Goal: Contribute content: Contribute content

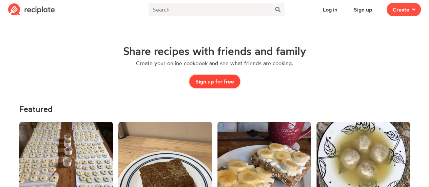
click at [222, 84] on button "Sign up for free" at bounding box center [214, 82] width 51 height 14
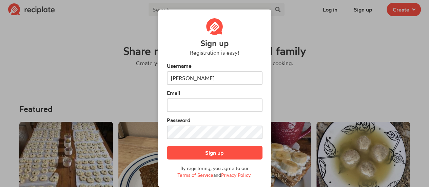
type input "[PERSON_NAME]"
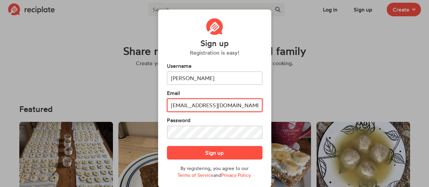
type input "[EMAIL_ADDRESS][DOMAIN_NAME]"
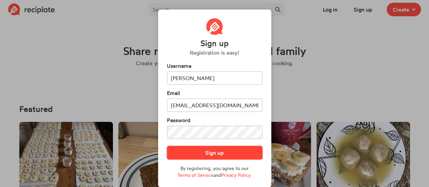
click at [215, 150] on button "Sign up" at bounding box center [215, 153] width 96 height 14
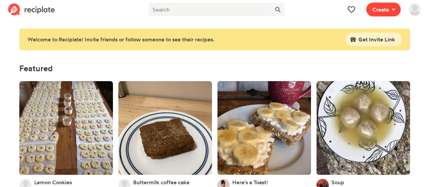
click at [390, 10] on span at bounding box center [392, 9] width 6 height 8
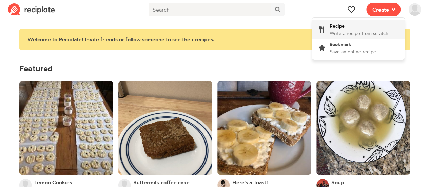
click at [376, 26] on div "Recipe Write a recipe from scratch" at bounding box center [358, 29] width 59 height 14
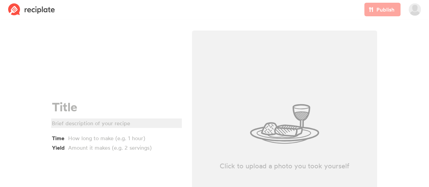
click at [119, 122] on div at bounding box center [115, 123] width 127 height 8
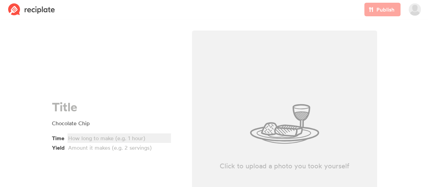
click at [119, 137] on div at bounding box center [118, 138] width 100 height 8
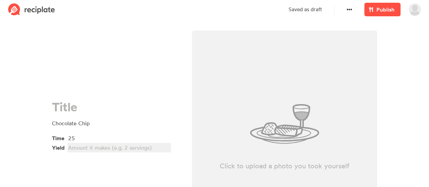
click at [117, 147] on div at bounding box center [118, 147] width 100 height 8
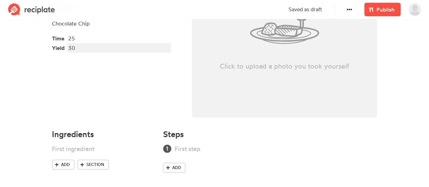
scroll to position [104, 0]
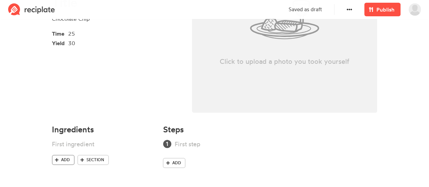
click at [66, 157] on span "Add" at bounding box center [65, 160] width 9 height 6
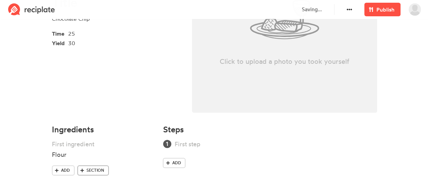
click at [89, 168] on span "Section" at bounding box center [95, 170] width 18 height 6
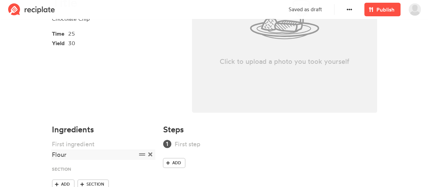
click at [143, 156] on icon at bounding box center [142, 154] width 6 height 6
click at [128, 157] on div "Flour" at bounding box center [94, 154] width 85 height 9
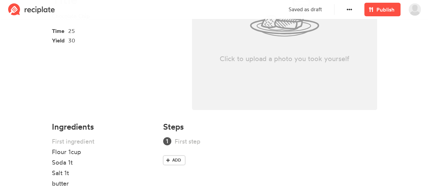
scroll to position [160, 0]
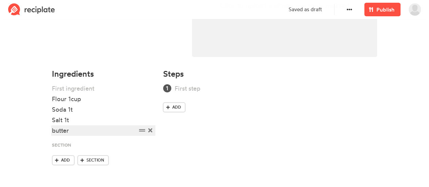
click at [107, 130] on div "butter" at bounding box center [94, 130] width 85 height 9
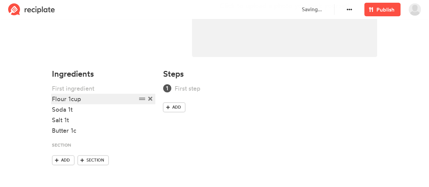
click at [100, 102] on div "Flour 1cup" at bounding box center [94, 98] width 85 height 9
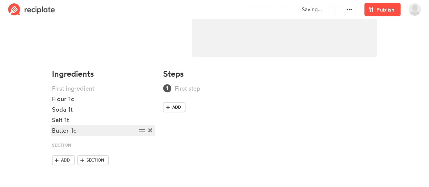
click at [88, 129] on div "Butter 1c" at bounding box center [94, 130] width 85 height 9
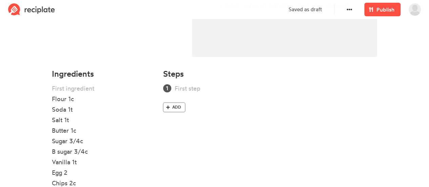
click at [178, 105] on span "Add" at bounding box center [176, 107] width 9 height 6
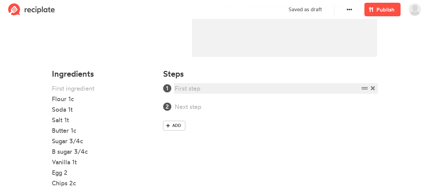
click at [188, 90] on div at bounding box center [266, 88] width 184 height 9
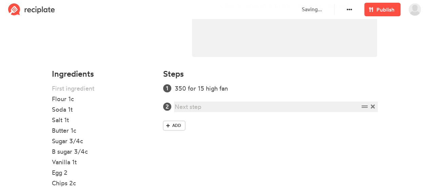
click at [190, 105] on div at bounding box center [266, 106] width 184 height 9
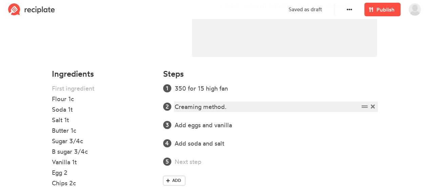
click at [245, 107] on div "Creaming method." at bounding box center [266, 106] width 184 height 9
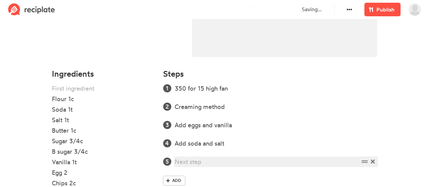
click at [217, 159] on div at bounding box center [266, 161] width 184 height 9
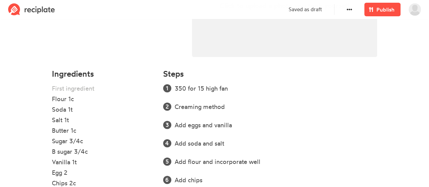
click at [411, 82] on section "Chocolate Chip Time 25 Yield 30 Click to upload a photo you took yourself Ingre…" at bounding box center [214, 50] width 429 height 378
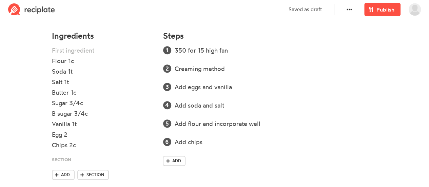
scroll to position [213, 0]
